Goal: Task Accomplishment & Management: Complete application form

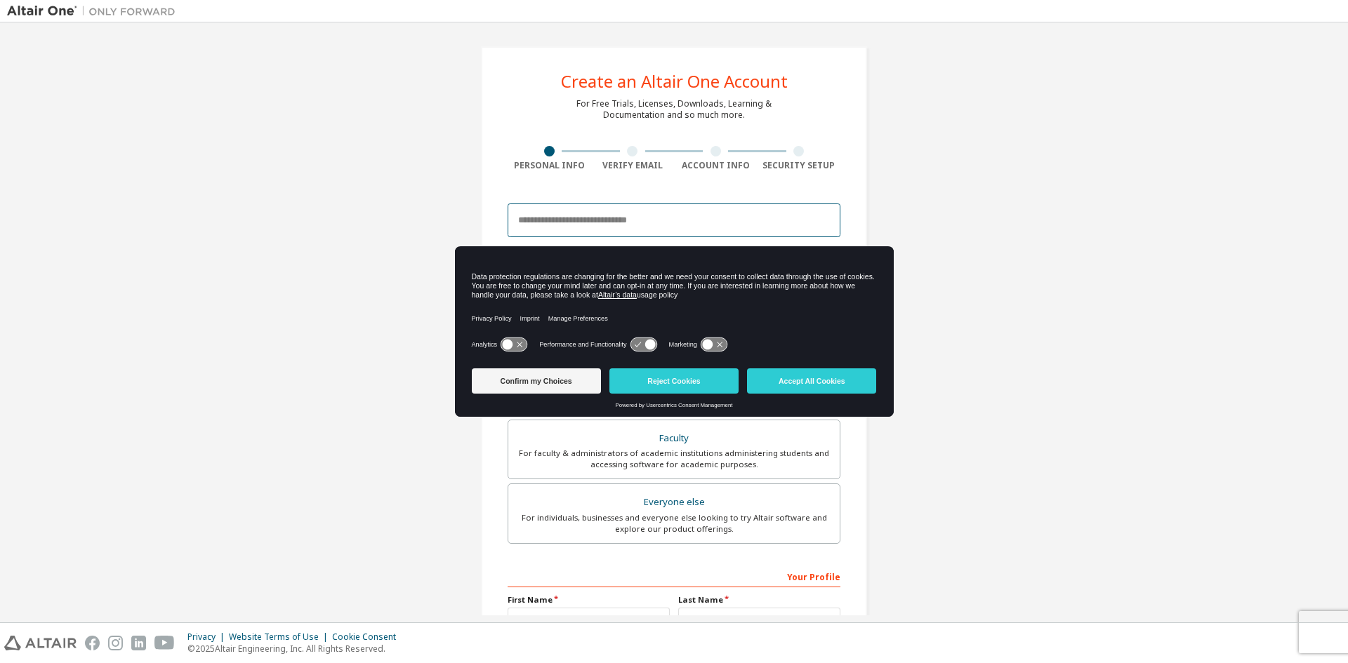
click at [663, 216] on input "email" at bounding box center [673, 221] width 333 height 34
type input "**********"
click at [512, 348] on icon at bounding box center [513, 344] width 26 height 13
click at [645, 344] on icon at bounding box center [649, 345] width 11 height 11
click at [707, 335] on div "Analytics Performance and Functionality Marketing" at bounding box center [674, 349] width 405 height 28
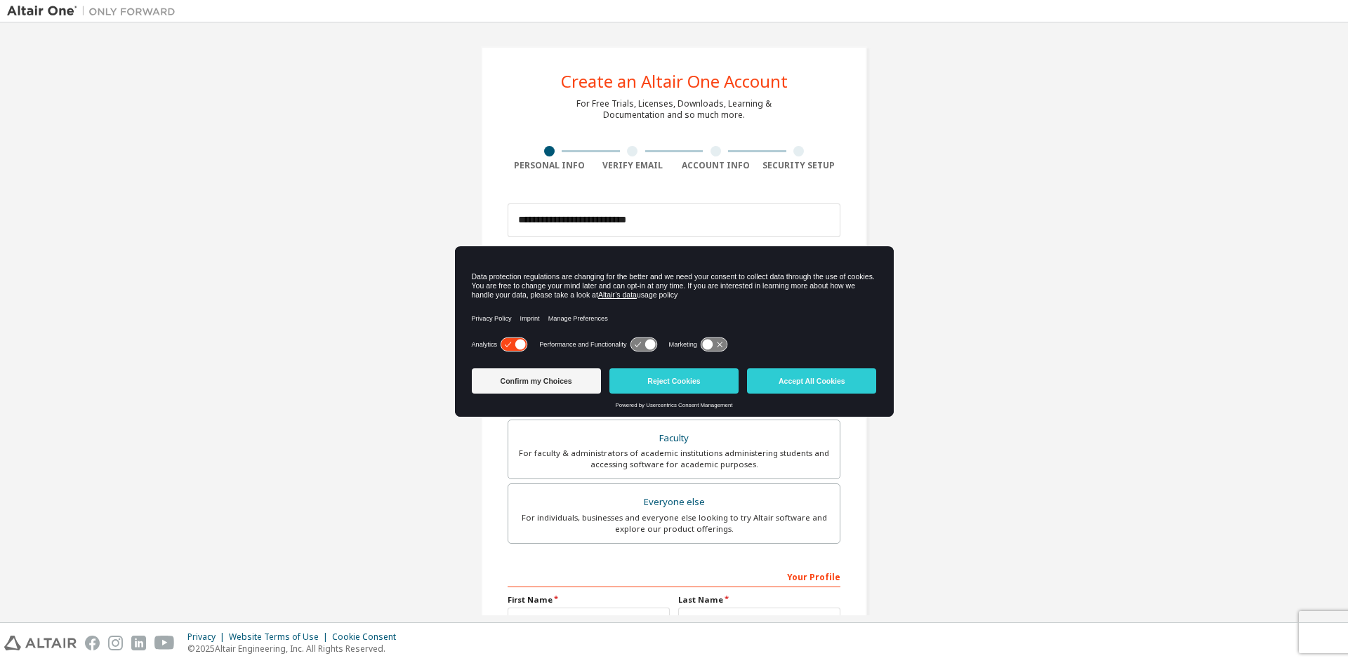
click at [707, 351] on icon at bounding box center [713, 344] width 26 height 13
click at [582, 388] on button "Confirm my Choices" at bounding box center [536, 380] width 129 height 25
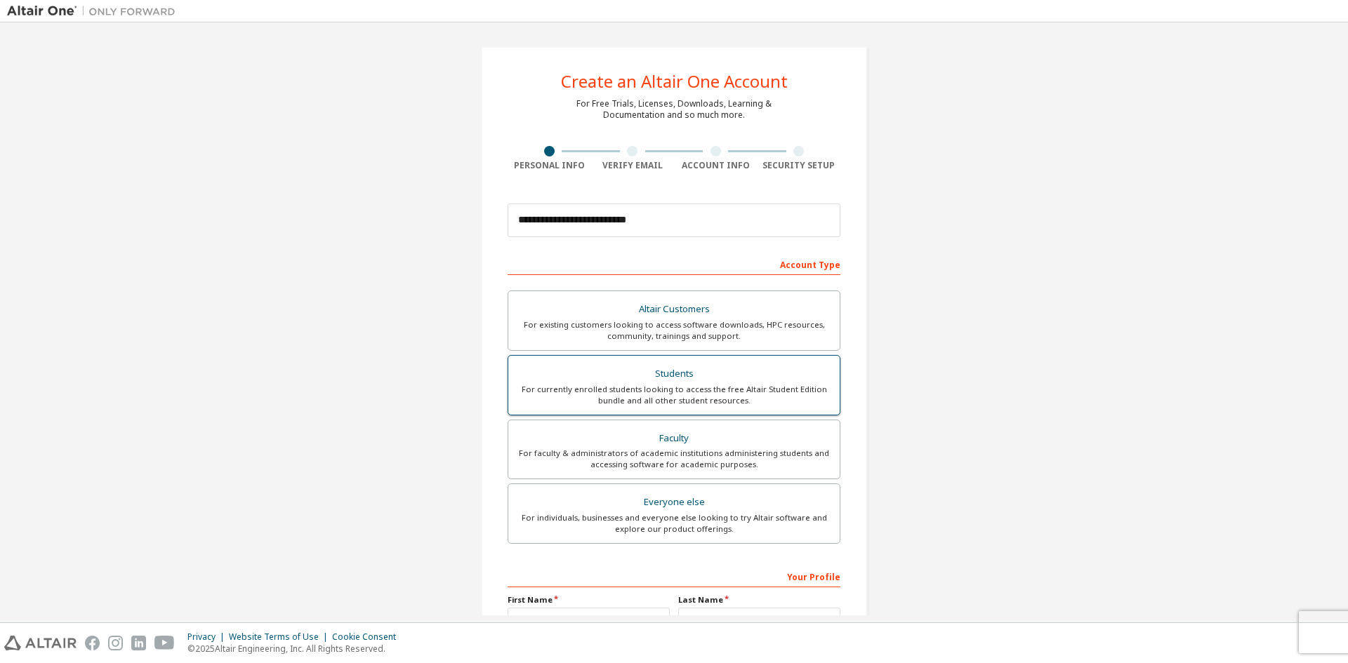
scroll to position [157, 0]
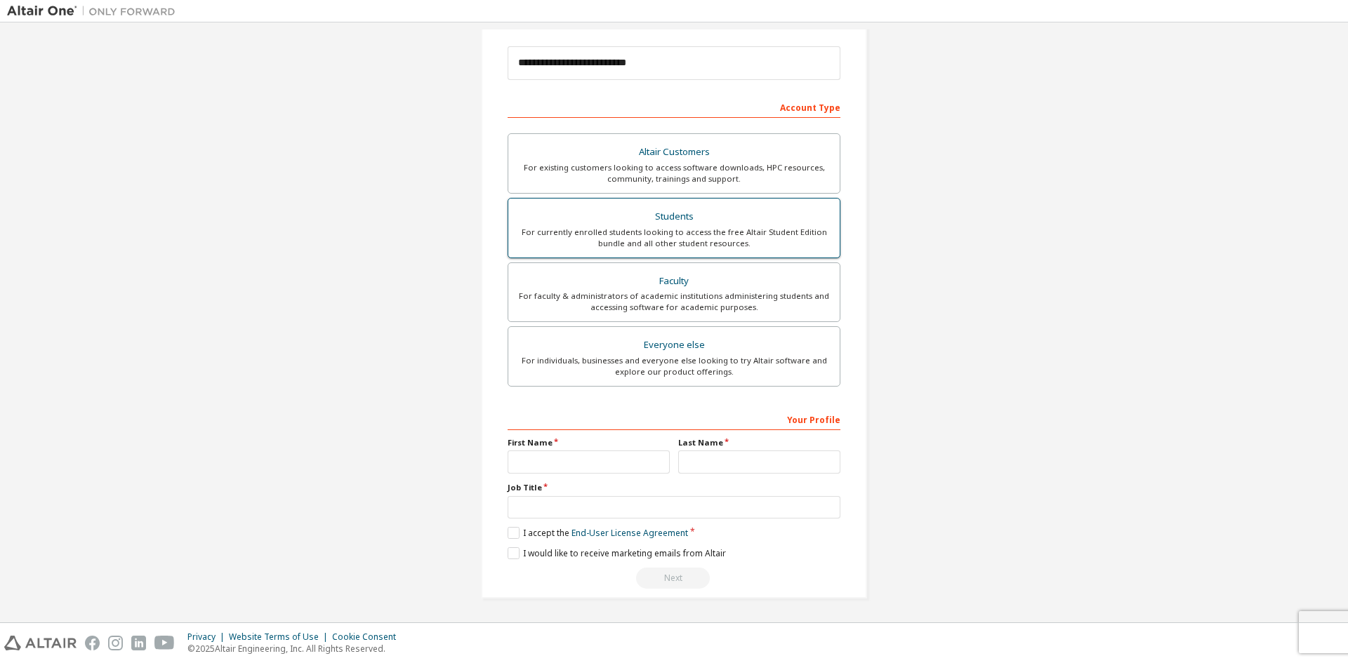
click at [754, 246] on div "For currently enrolled students looking to access the free Altair Student Editi…" at bounding box center [674, 238] width 314 height 22
click at [605, 455] on input "text" at bounding box center [588, 462] width 162 height 23
type input "******"
click at [685, 462] on input "text" at bounding box center [759, 462] width 162 height 23
type input "********"
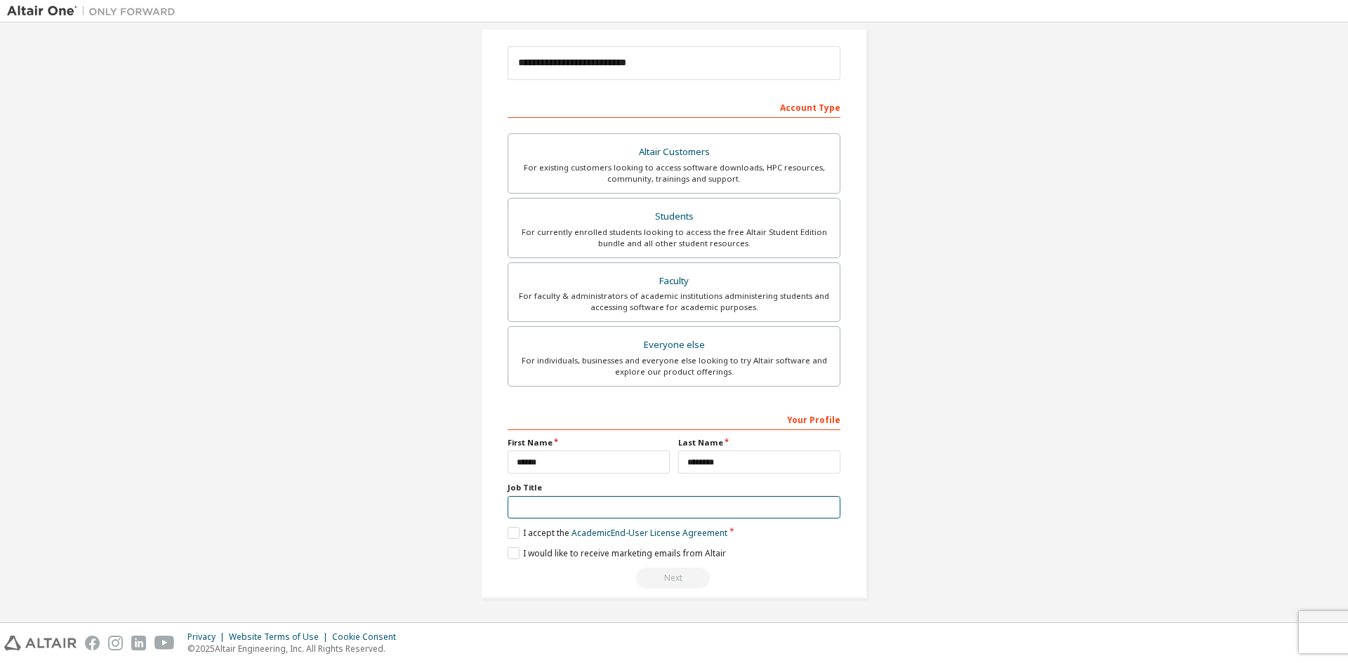
click at [679, 507] on input "text" at bounding box center [673, 507] width 333 height 23
click at [507, 529] on label "I accept the Academic End-User License Agreement" at bounding box center [617, 533] width 220 height 12
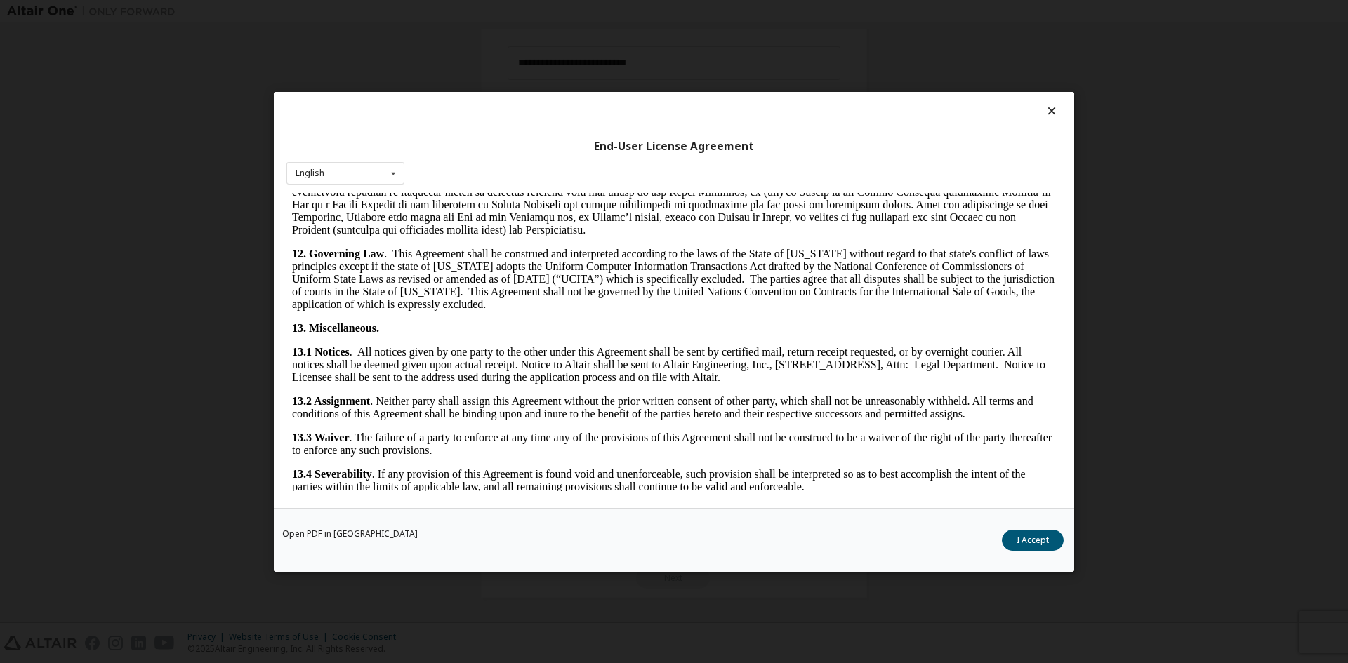
scroll to position [2106, 0]
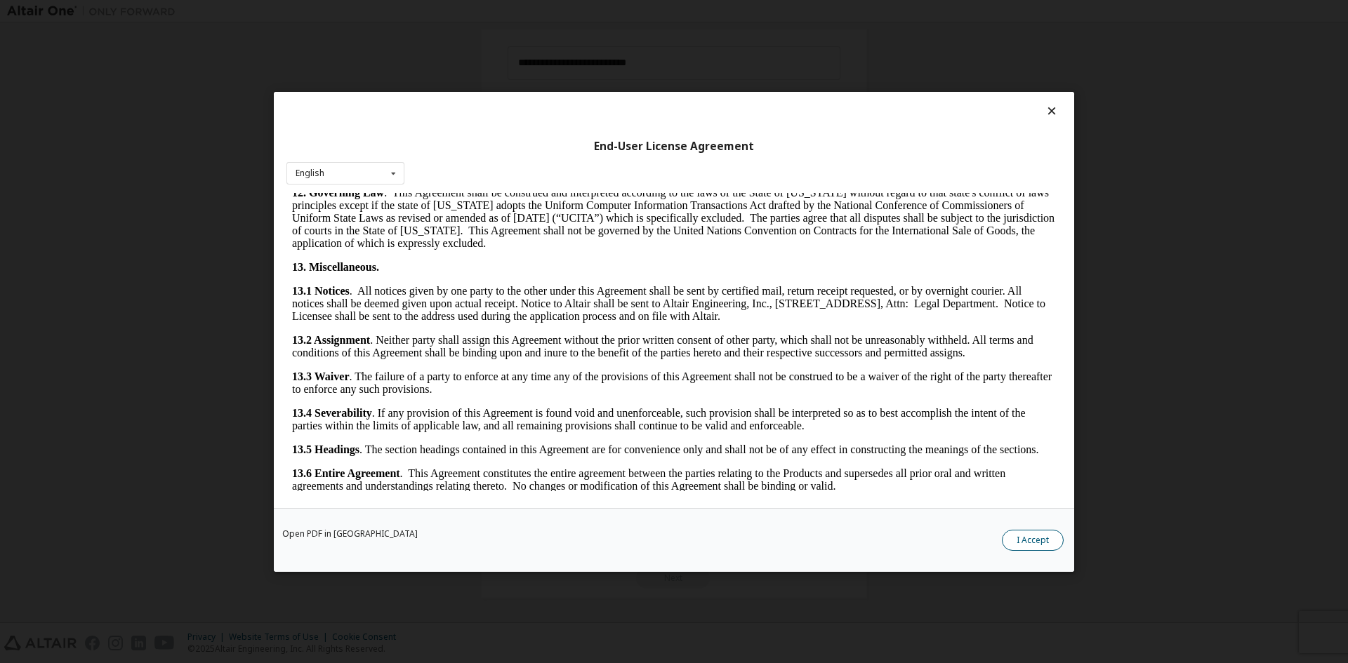
click at [1045, 536] on button "I Accept" at bounding box center [1033, 539] width 62 height 21
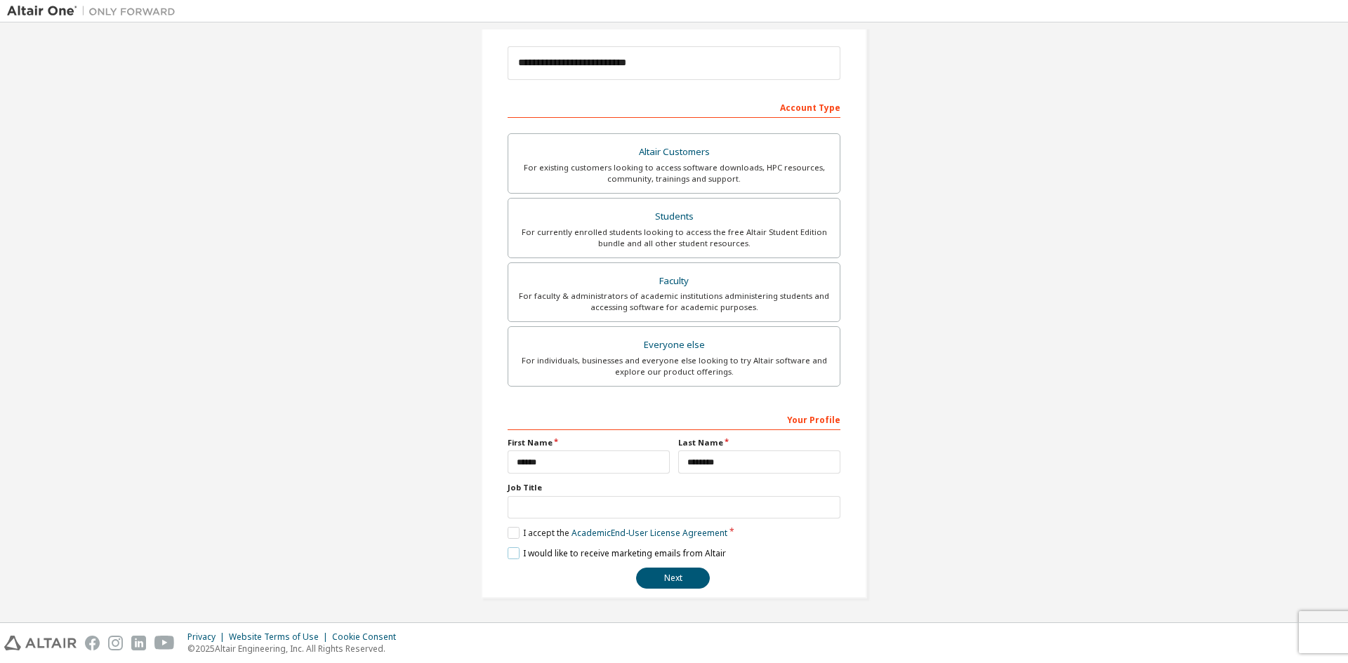
click at [510, 552] on label "I would like to receive marketing emails from Altair" at bounding box center [616, 553] width 218 height 12
click at [529, 505] on input "text" at bounding box center [673, 507] width 333 height 23
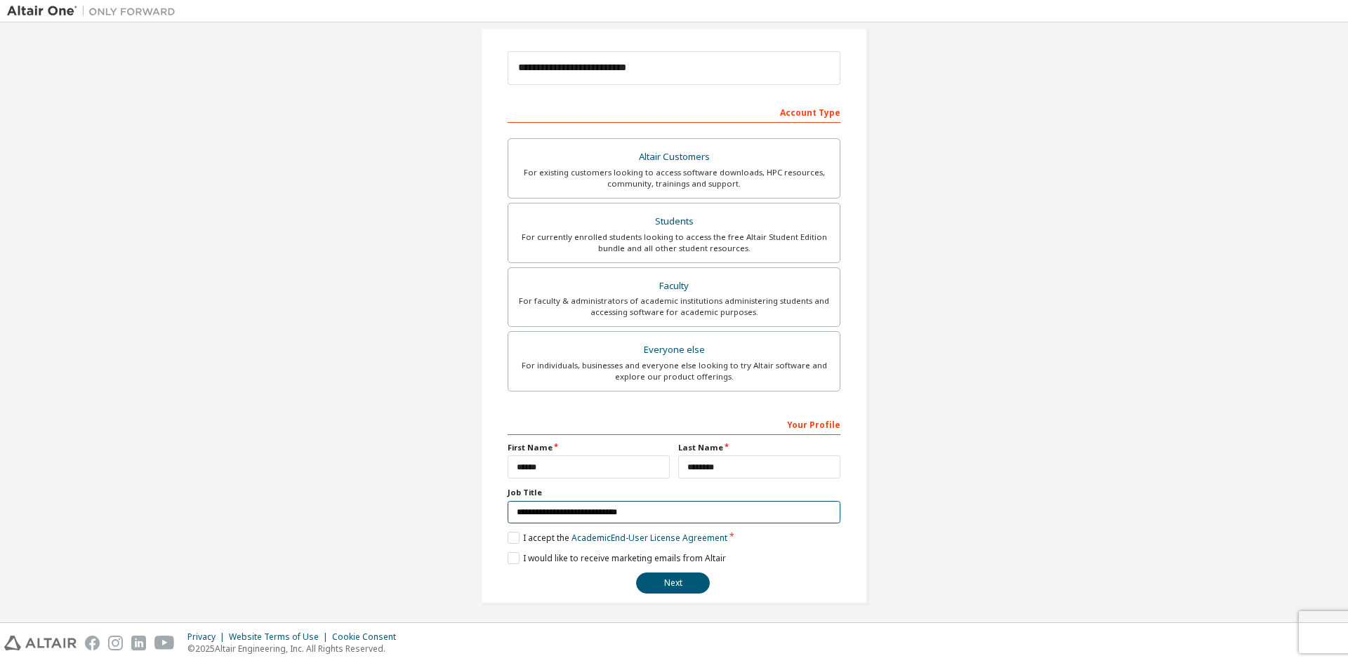
scroll to position [157, 0]
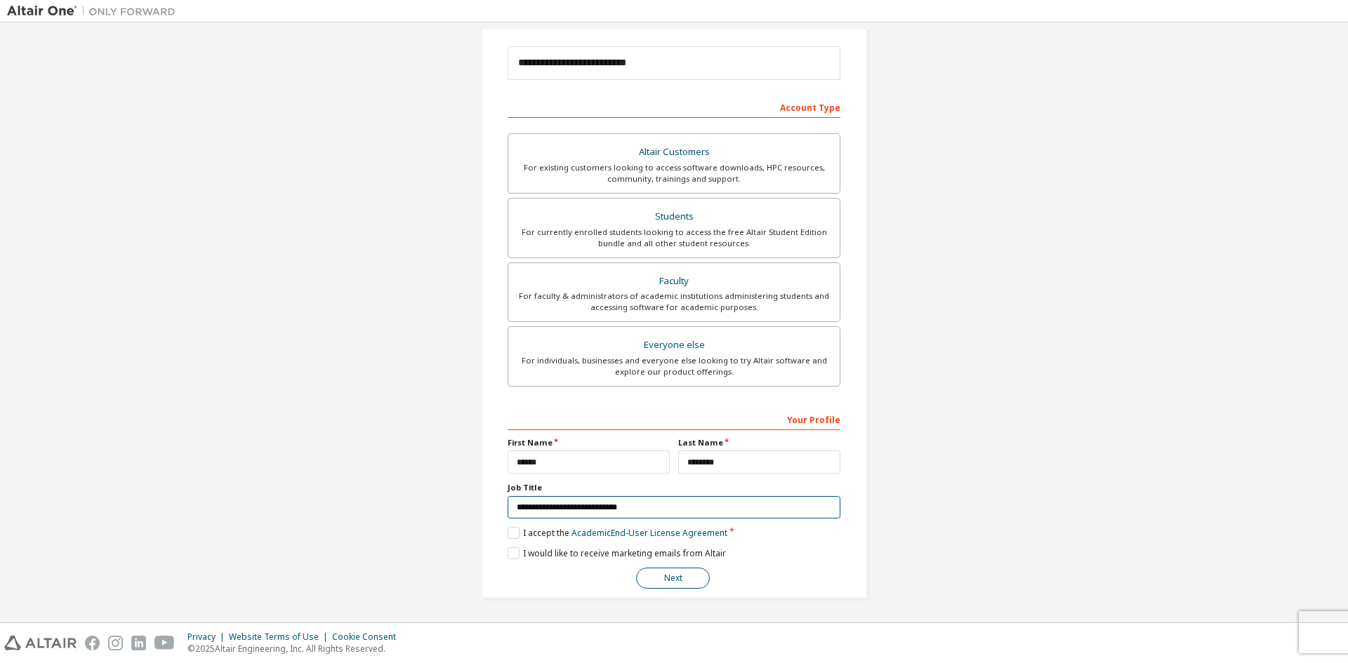
type input "**********"
click at [652, 577] on button "Next" at bounding box center [673, 578] width 74 height 21
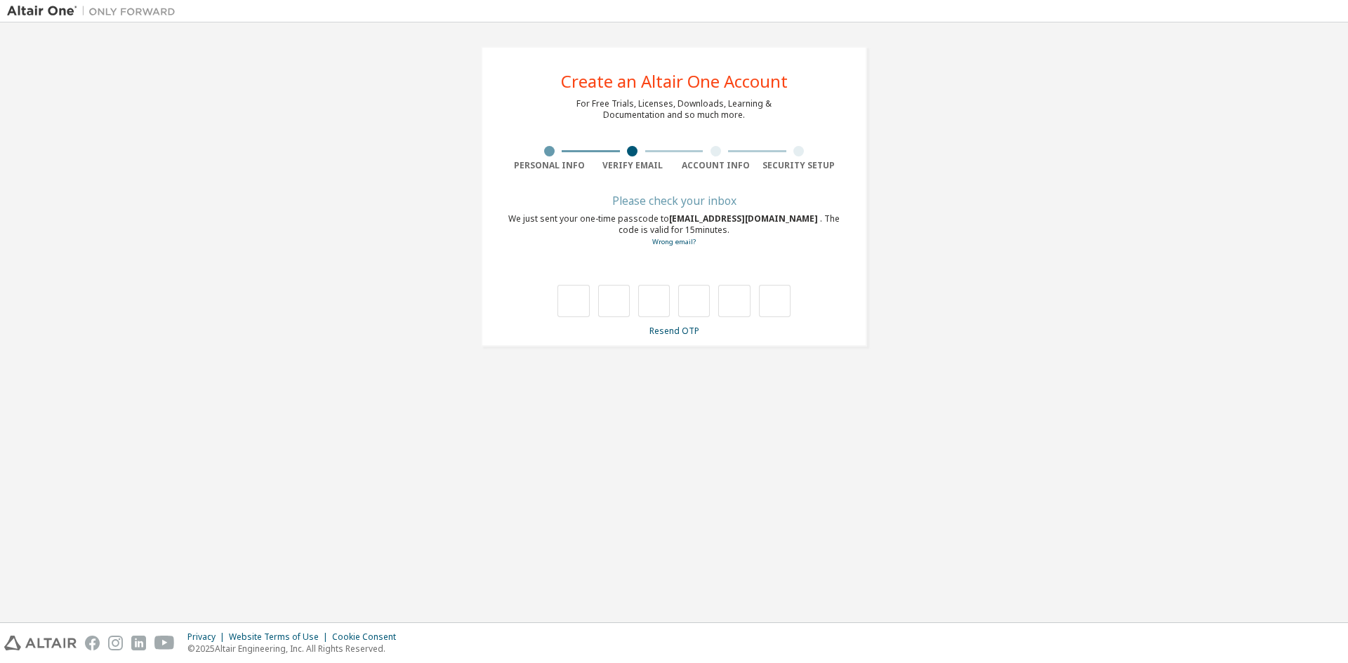
scroll to position [0, 0]
type input "*"
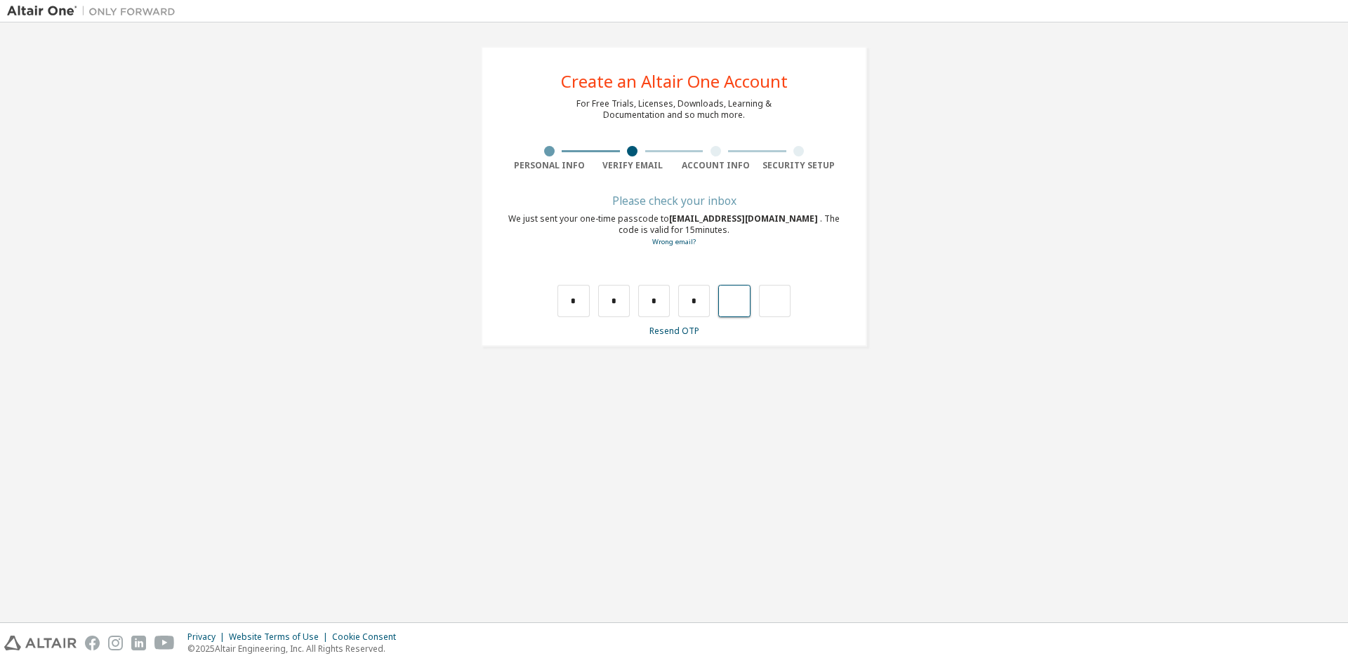
type input "*"
